Goal: Complete application form

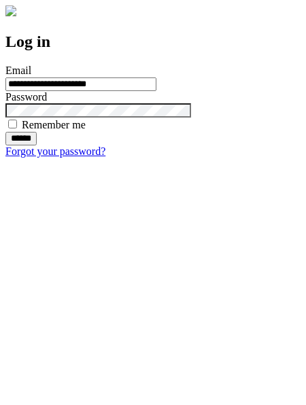
type input "**********"
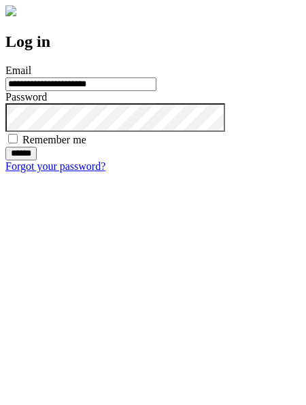
click at [37, 160] on input "******" at bounding box center [20, 154] width 31 height 14
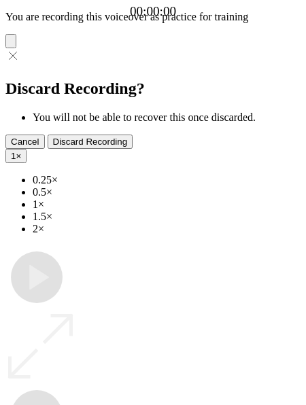
type input "**********"
